Goal: Task Accomplishment & Management: Manage account settings

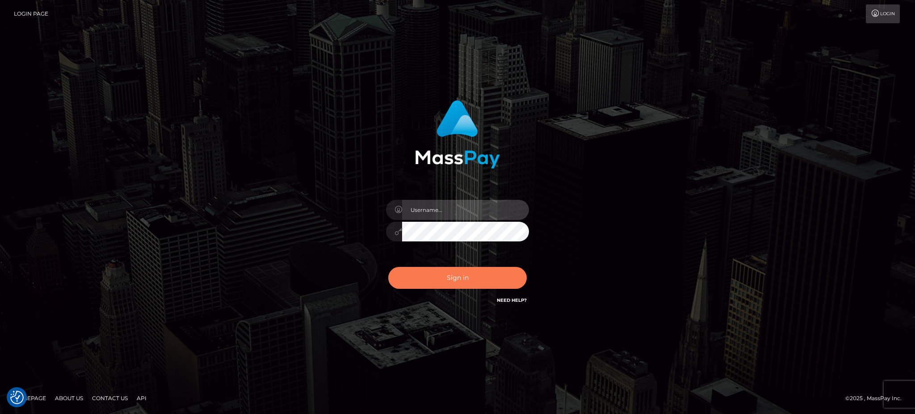
type input "Arjhon.megabonanza"
click at [419, 278] on button "Sign in" at bounding box center [457, 278] width 138 height 22
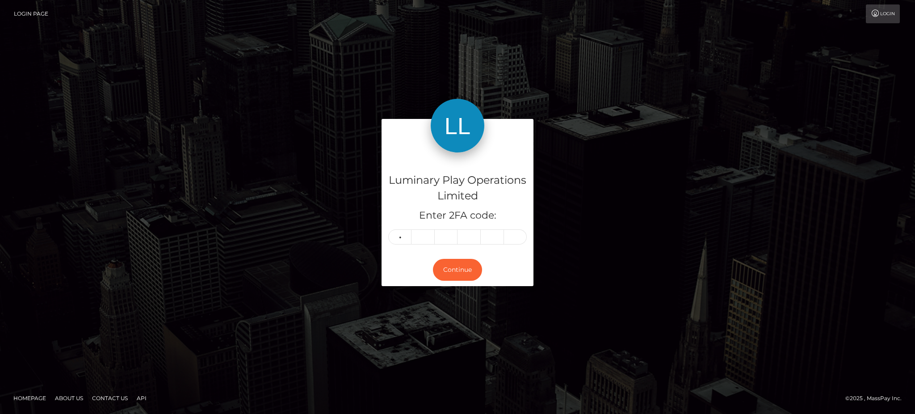
type input "7"
type input "9"
type input "2"
type input "0"
type input "7"
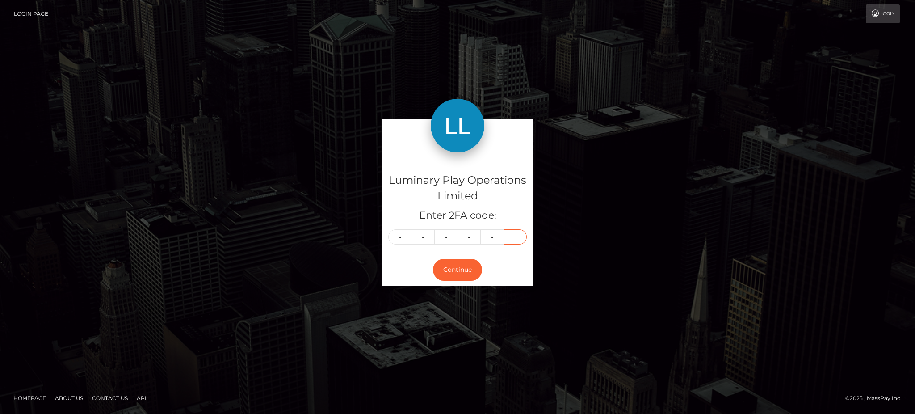
type input "6"
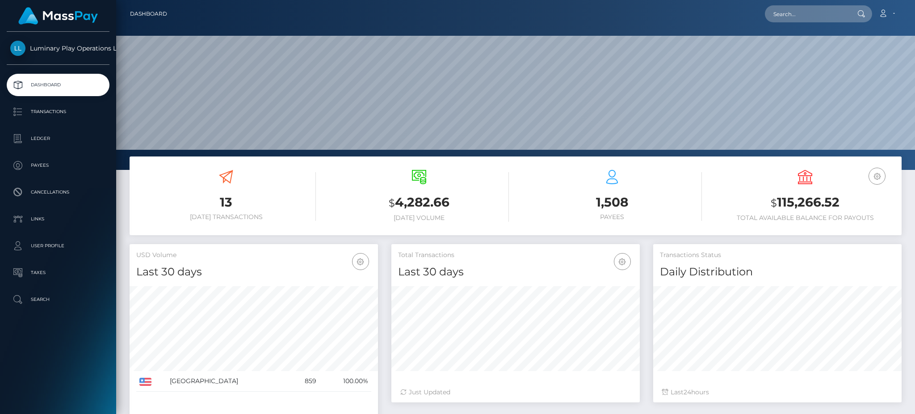
scroll to position [159, 248]
